Goal: Find specific page/section: Find specific page/section

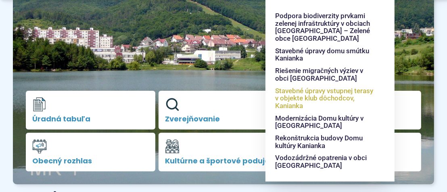
scroll to position [161, 0]
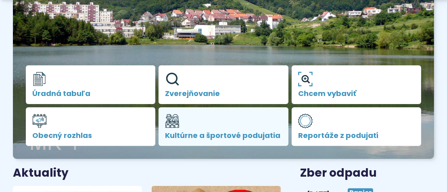
click at [217, 133] on span "Kultúrne a športové podujatia" at bounding box center [223, 135] width 117 height 8
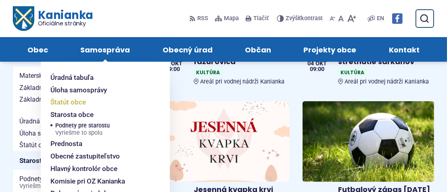
scroll to position [403, 0]
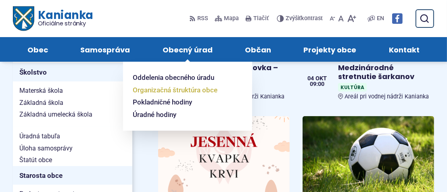
click at [183, 90] on span "Organizačná štruktúra obce" at bounding box center [175, 90] width 85 height 12
